Goal: Find specific page/section: Find specific page/section

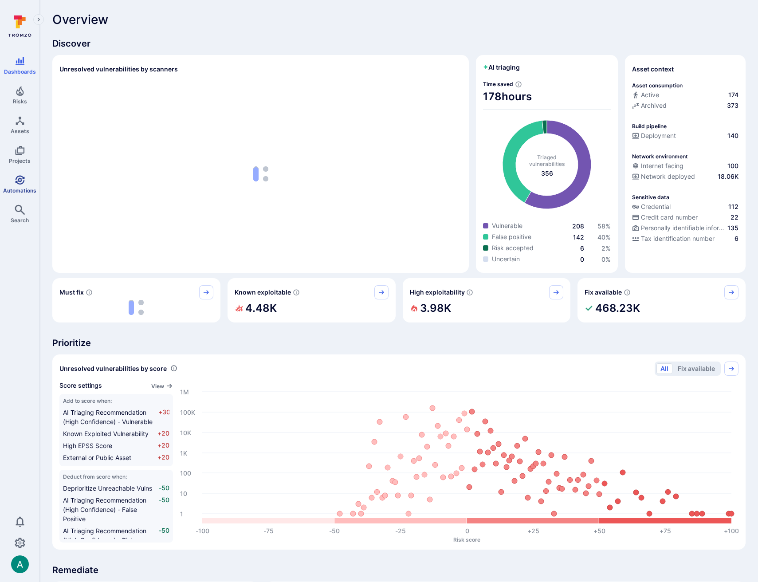
click at [26, 189] on span "Automations" at bounding box center [19, 190] width 33 height 7
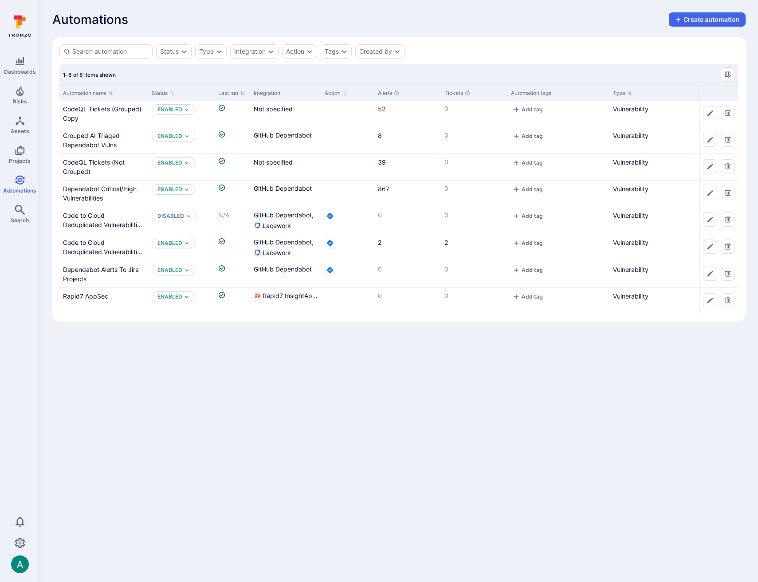
click at [137, 381] on body "Dashboards Risks Assets Projects Automations Search 0 Automations Automations C…" at bounding box center [379, 291] width 758 height 582
click at [98, 105] on div "CodeQL Tickets (Grouped) Copy" at bounding box center [101, 95] width 95 height 20
click at [97, 106] on link "CodeQL Tickets (Grouped) Copy" at bounding box center [102, 113] width 79 height 17
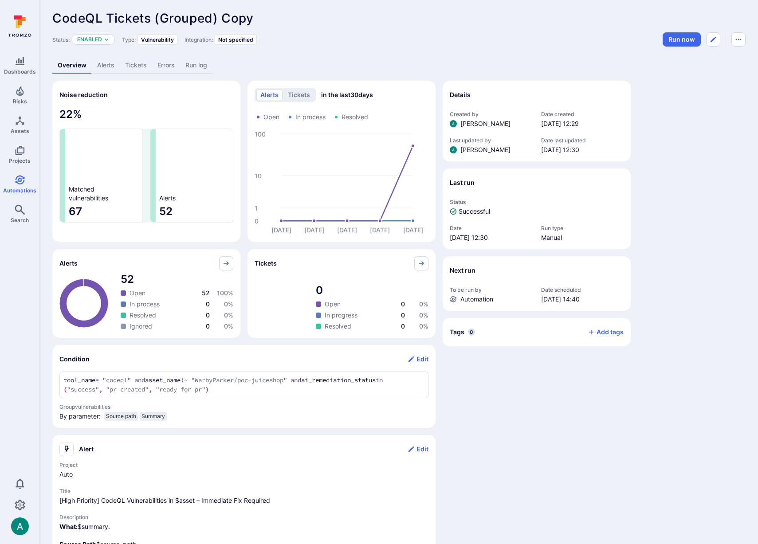
scroll to position [6, 0]
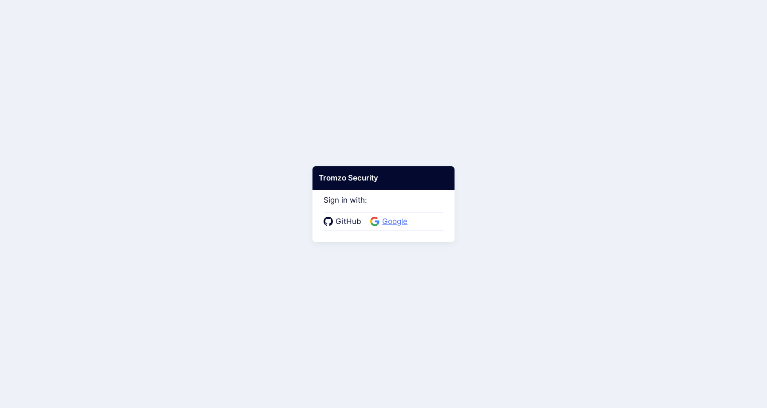
click at [394, 219] on span "Google" at bounding box center [394, 222] width 31 height 12
